Goal: Entertainment & Leisure: Consume media (video, audio)

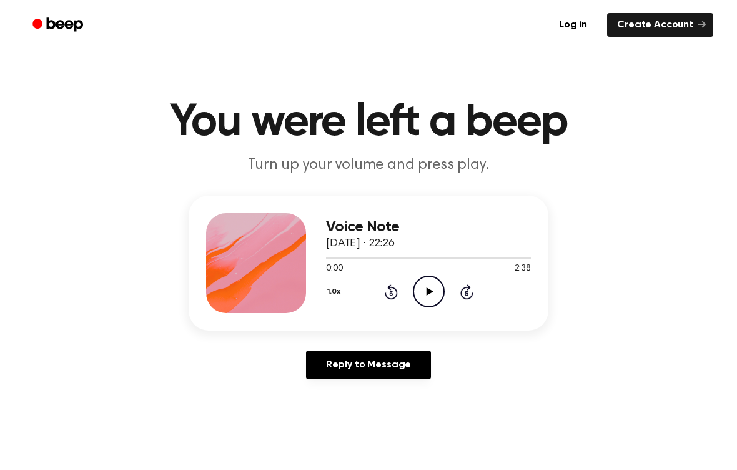
click at [432, 292] on icon "Play Audio" at bounding box center [429, 291] width 32 height 32
click at [397, 287] on icon "Rewind 5 seconds" at bounding box center [391, 292] width 14 height 16
click at [395, 287] on icon "Rewind 5 seconds" at bounding box center [391, 292] width 14 height 16
click at [395, 291] on icon "Rewind 5 seconds" at bounding box center [391, 292] width 14 height 16
click at [397, 292] on icon at bounding box center [391, 291] width 13 height 15
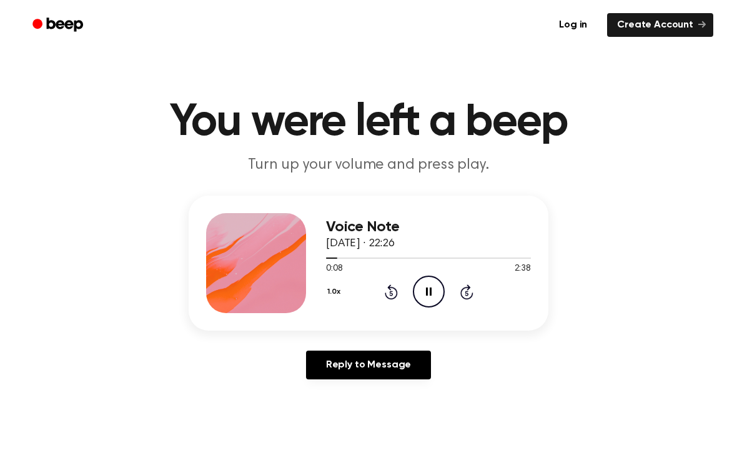
click at [394, 292] on icon "Rewind 5 seconds" at bounding box center [391, 292] width 14 height 16
click at [393, 294] on icon "Rewind 5 seconds" at bounding box center [391, 292] width 14 height 16
click at [390, 297] on icon "Rewind 5 seconds" at bounding box center [391, 292] width 14 height 16
click at [385, 295] on icon at bounding box center [391, 291] width 13 height 15
click at [422, 293] on icon "Play Audio" at bounding box center [429, 291] width 32 height 32
